Goal: Task Accomplishment & Management: Manage account settings

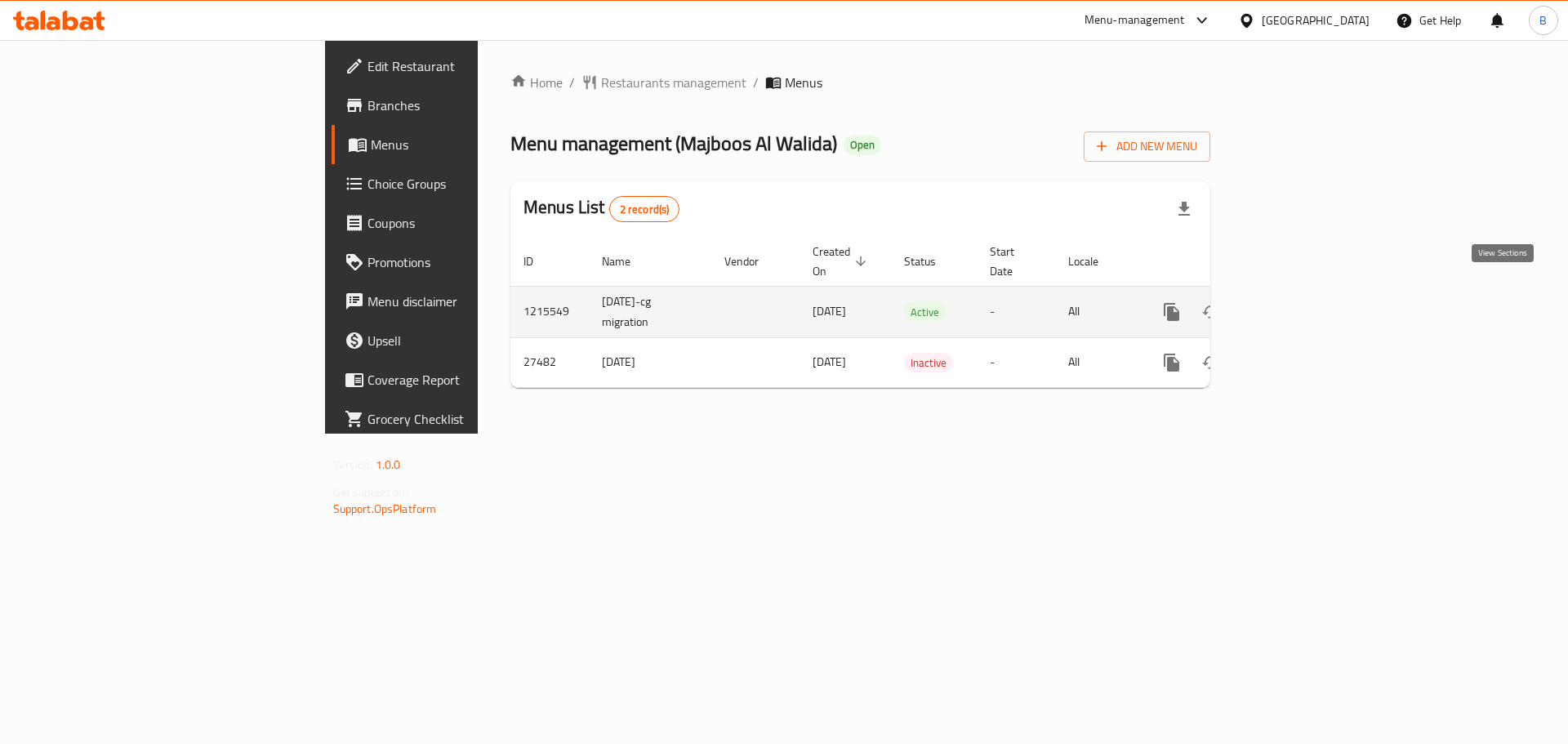
click at [1299, 303] on icon "enhanced table" at bounding box center [1289, 312] width 19 height 19
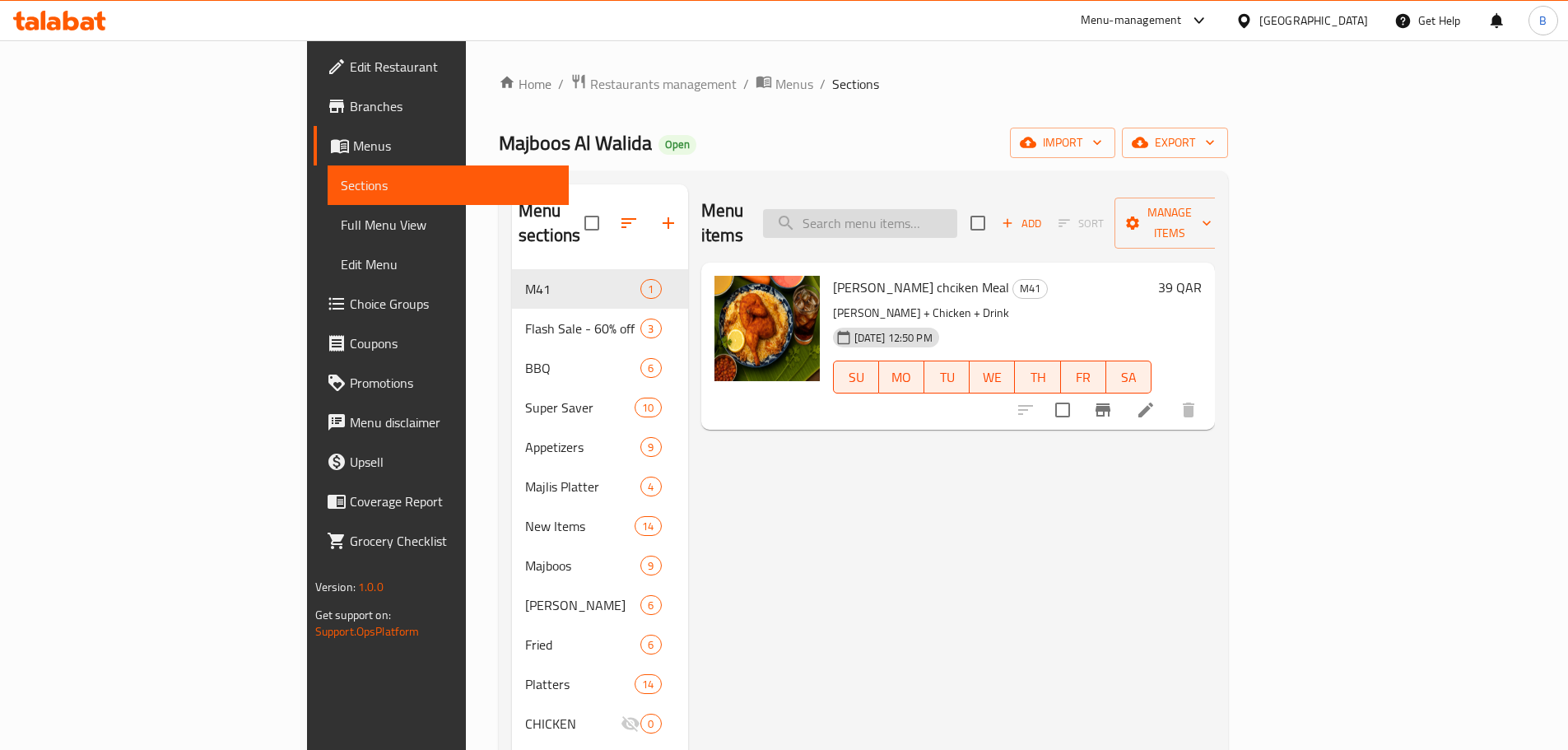
click at [957, 221] on input "search" at bounding box center [860, 224] width 194 height 29
paste input "MAndi Biryani Chicken"
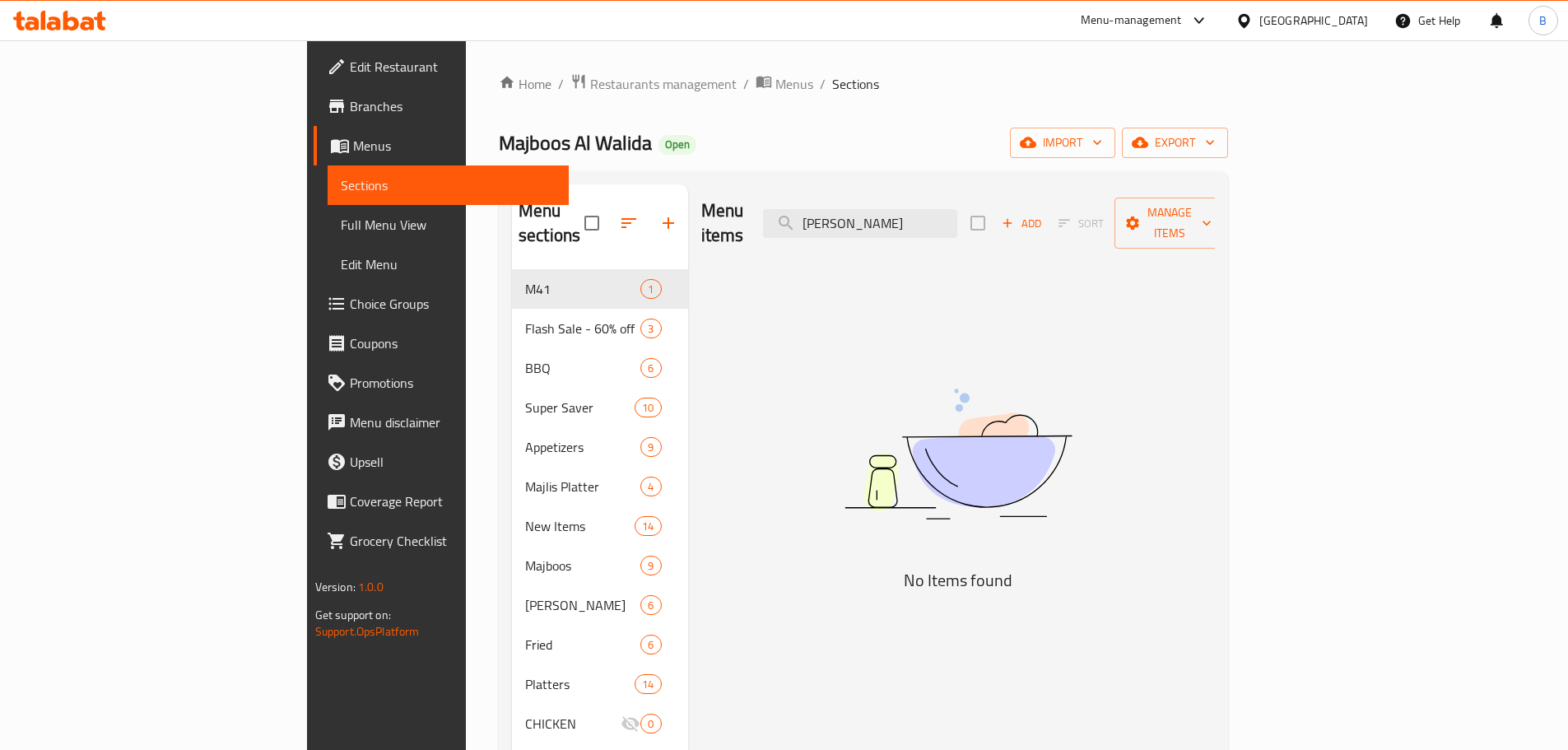
type input "[PERSON_NAME]"
click at [590, 86] on span "Restaurants management" at bounding box center [663, 84] width 146 height 20
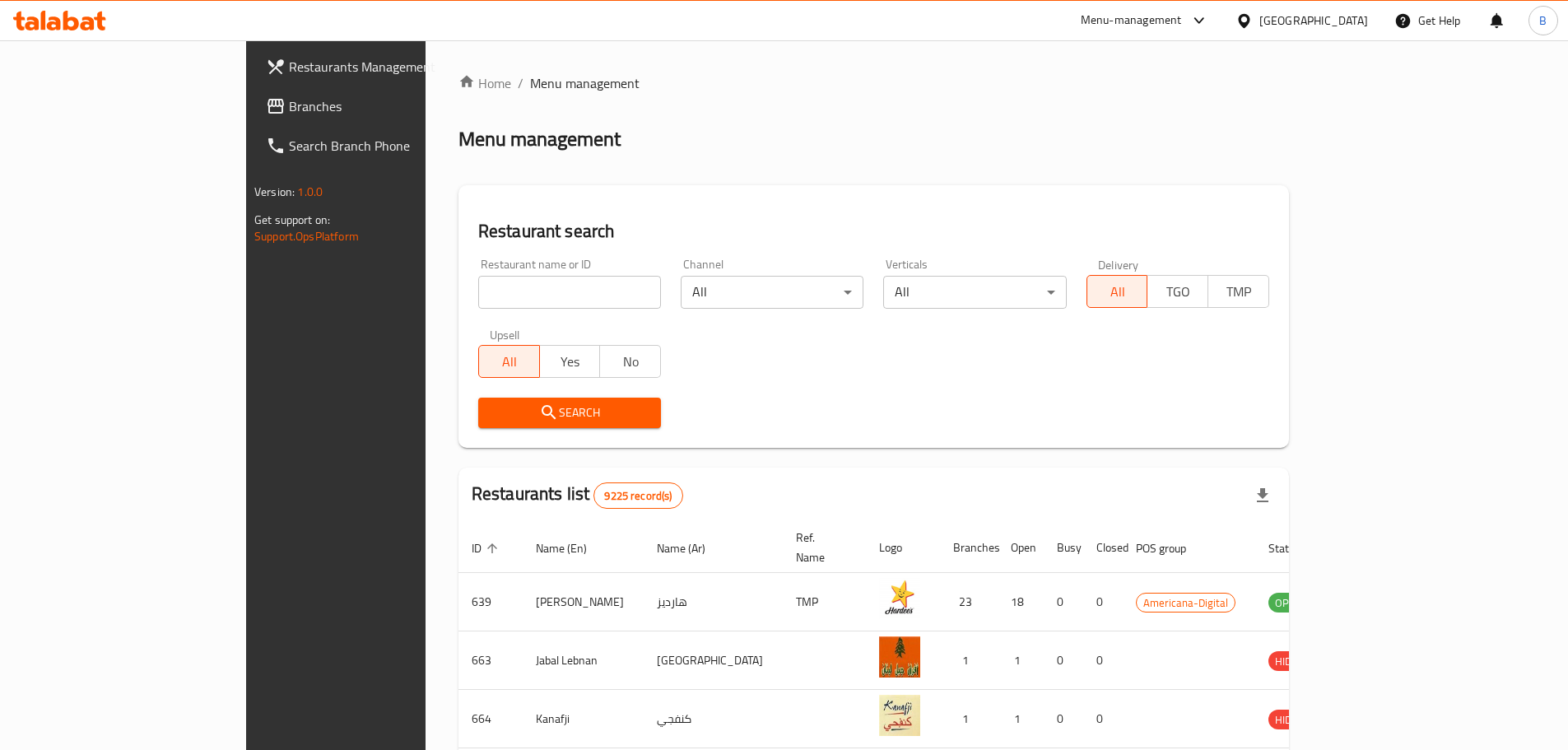
click at [480, 293] on input "search" at bounding box center [570, 292] width 183 height 33
click button "Search" at bounding box center [570, 413] width 183 height 30
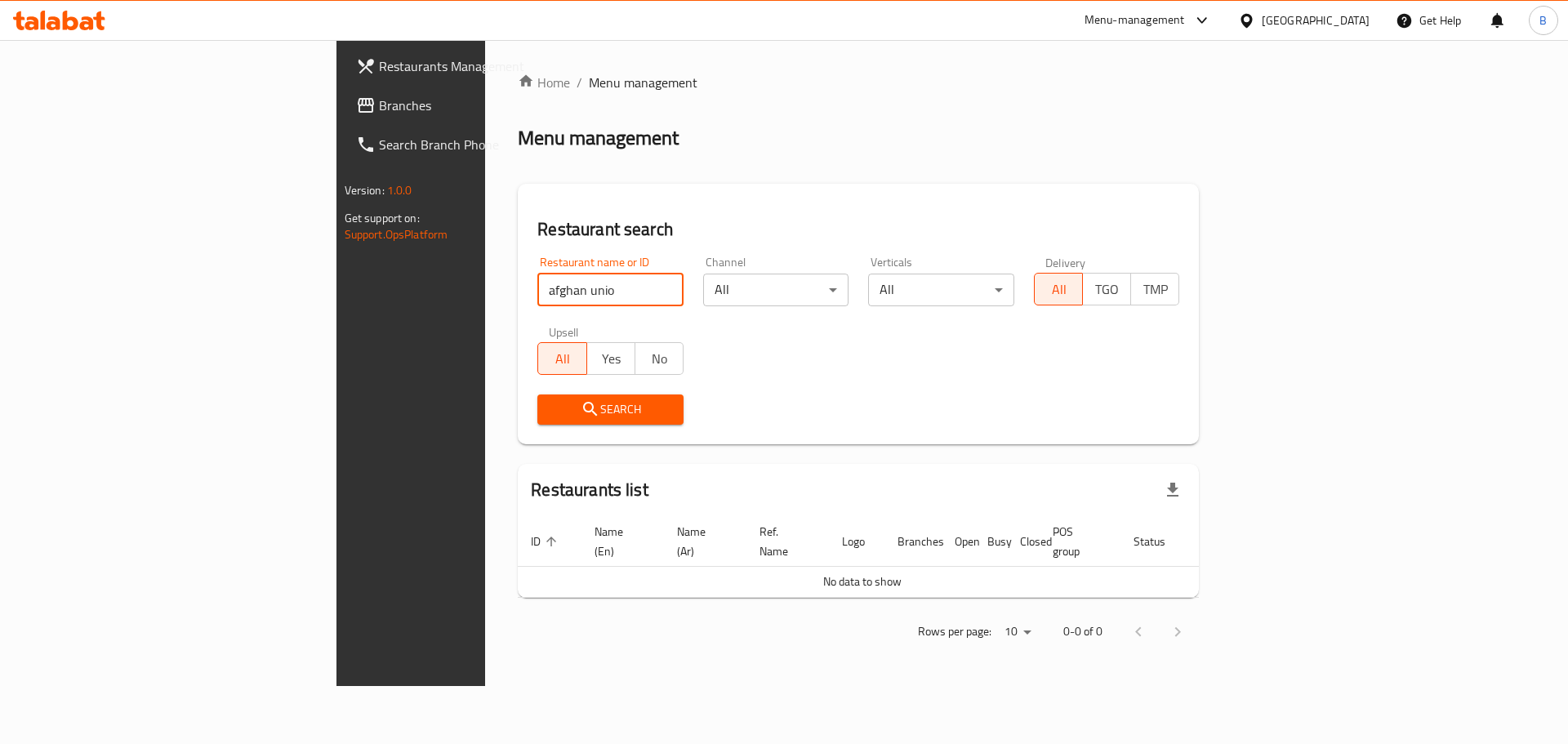
click button "Search" at bounding box center [610, 410] width 146 height 30
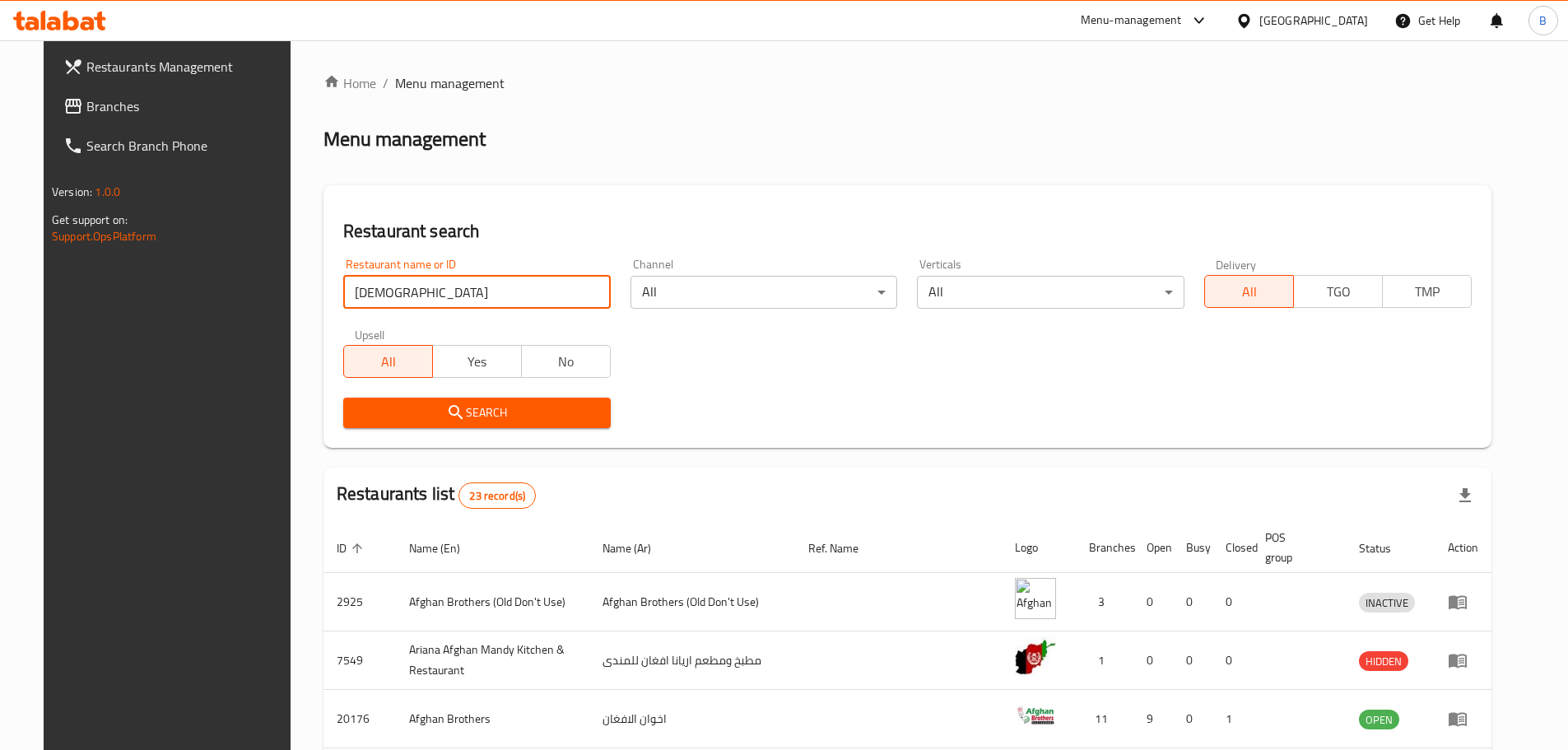
type input "[DEMOGRAPHIC_DATA]"
click button "Search" at bounding box center [477, 413] width 267 height 30
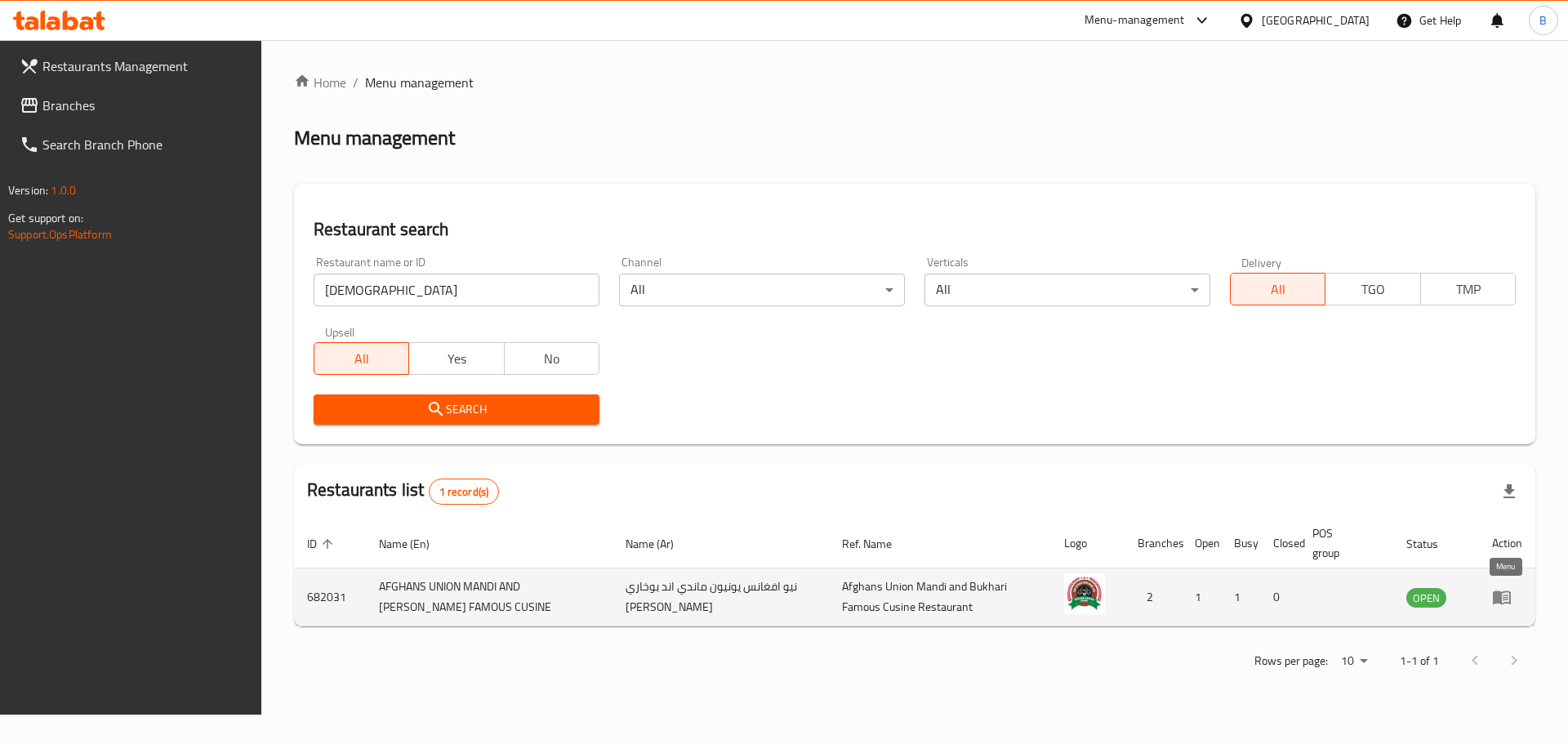
click at [1495, 606] on icon "enhanced table" at bounding box center [1502, 597] width 19 height 19
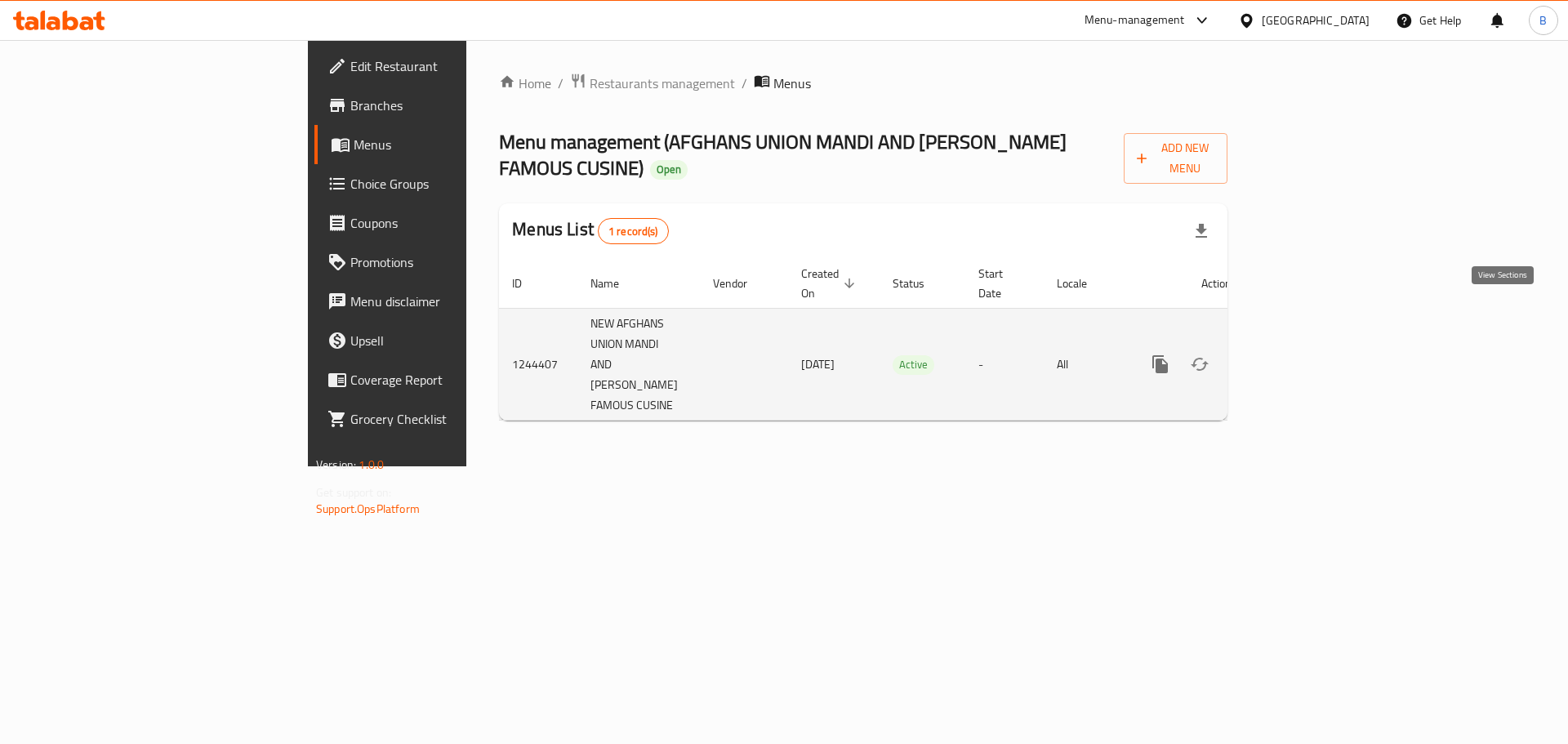
click at [1288, 355] on icon "enhanced table" at bounding box center [1278, 364] width 19 height 19
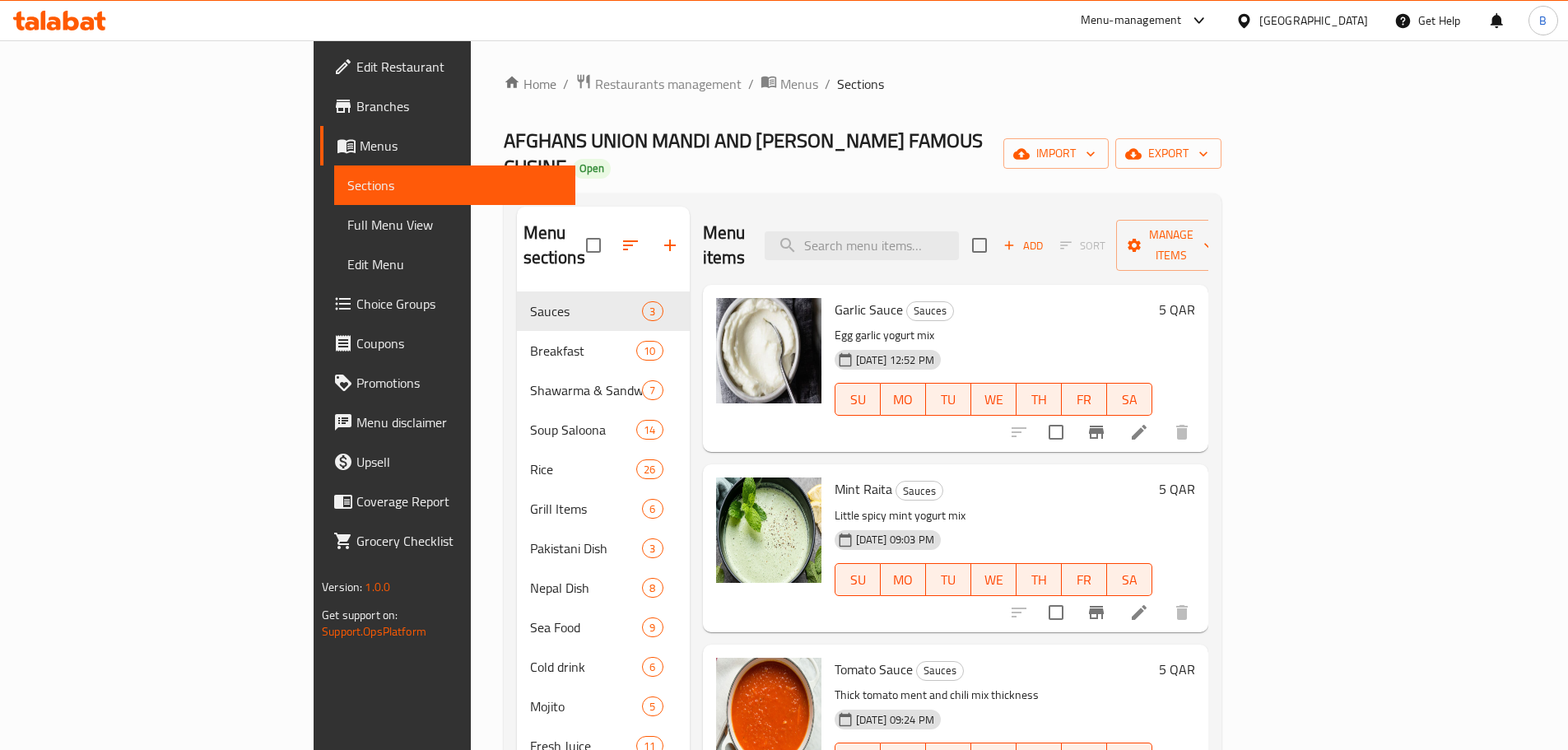
click at [953, 207] on div "Menu items Add Sort Manage items" at bounding box center [956, 246] width 505 height 78
click at [955, 232] on input "search" at bounding box center [862, 246] width 194 height 29
paste input "[PERSON_NAME] with half chicken"
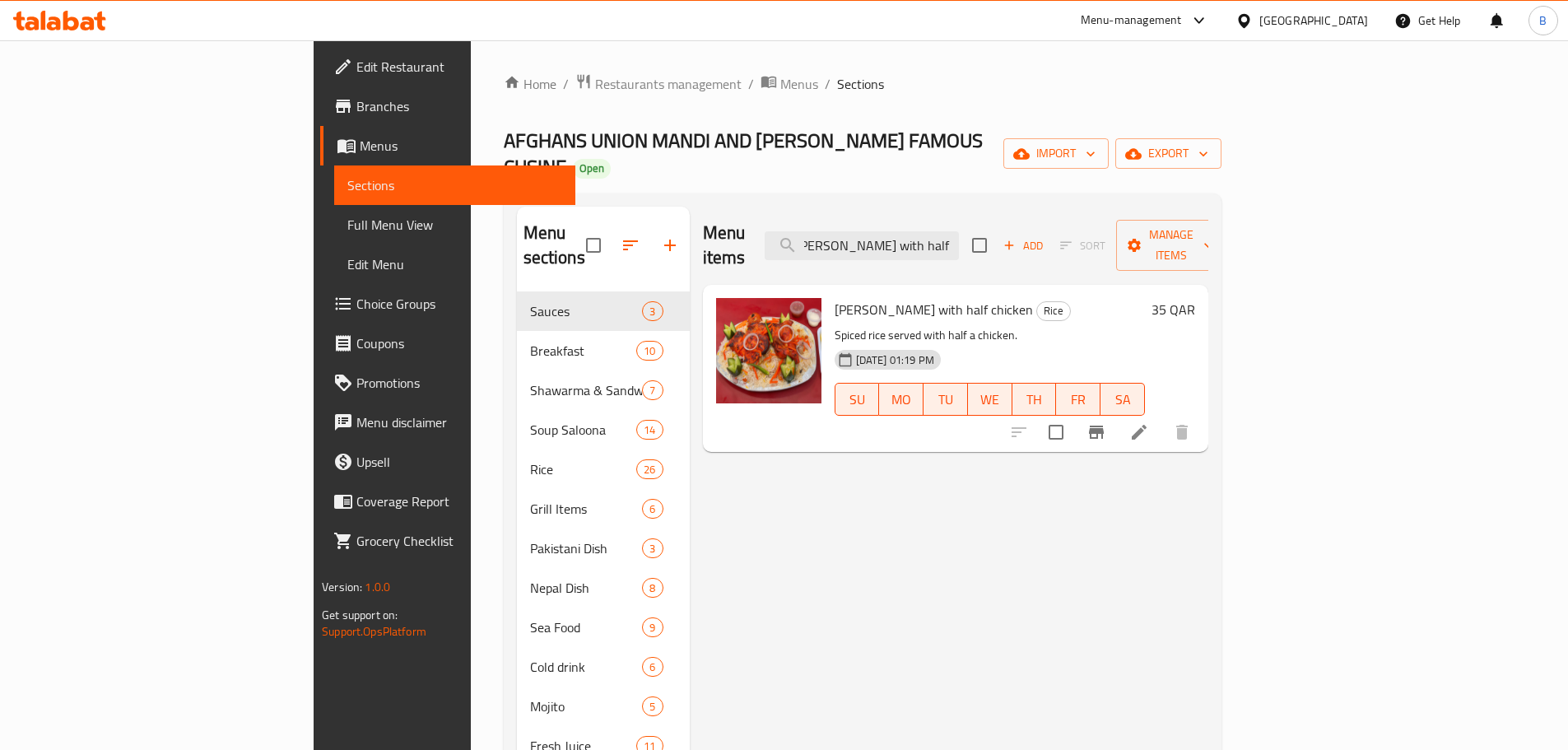
type input "[PERSON_NAME] with half chicken"
click at [871, 297] on span "[PERSON_NAME] with half chicken" at bounding box center [933, 309] width 199 height 25
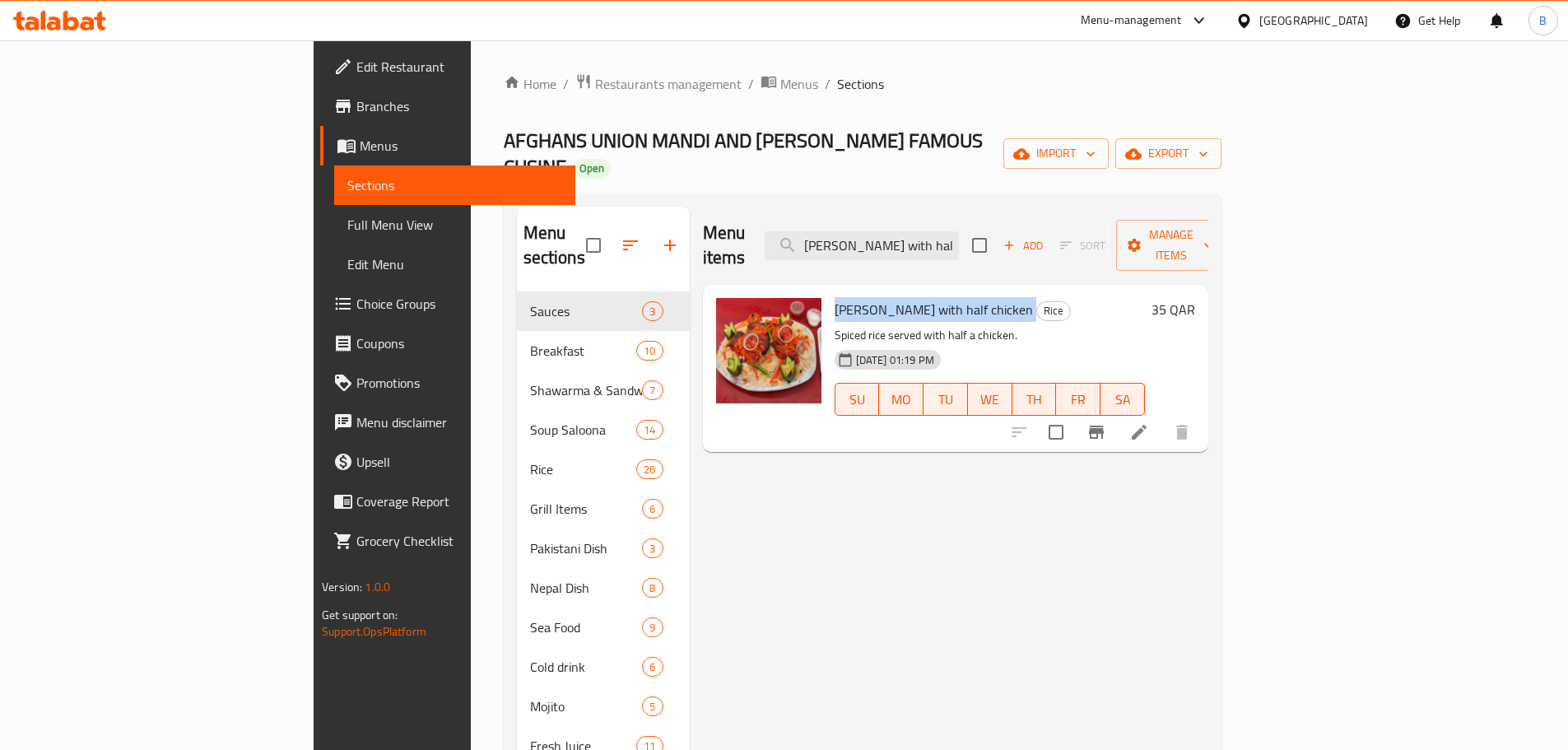
copy h6 "[PERSON_NAME] with half chicken"
click at [542, 156] on span "AFGHANS UNION MANDI AND [PERSON_NAME] FAMOUS CUSINE" at bounding box center [743, 153] width 480 height 63
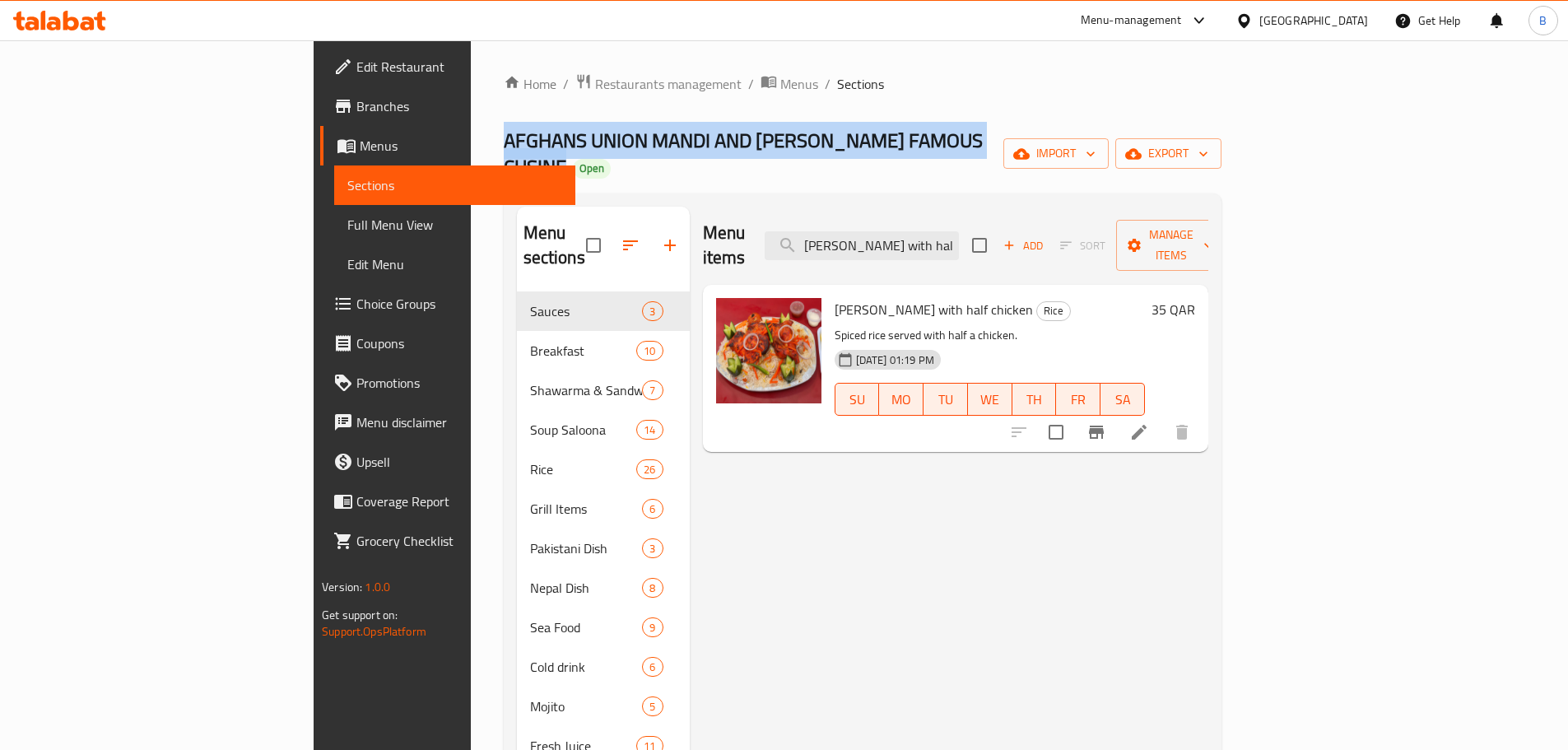
click at [542, 156] on span "AFGHANS UNION MANDI AND [PERSON_NAME] FAMOUS CUSINE" at bounding box center [743, 153] width 480 height 63
